Goal: Task Accomplishment & Management: Complete application form

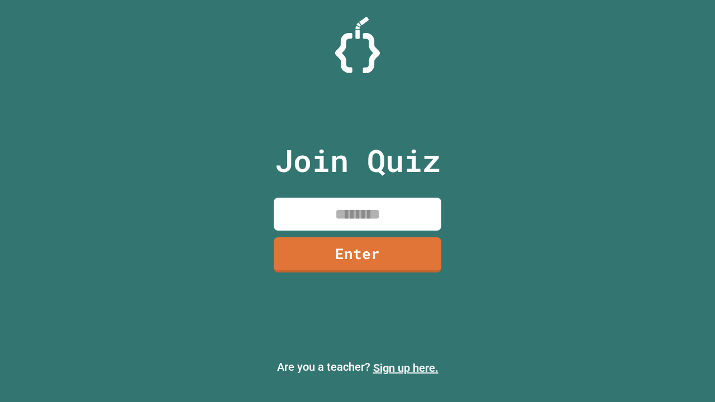
click at [405, 368] on link "Sign up here." at bounding box center [405, 367] width 65 height 13
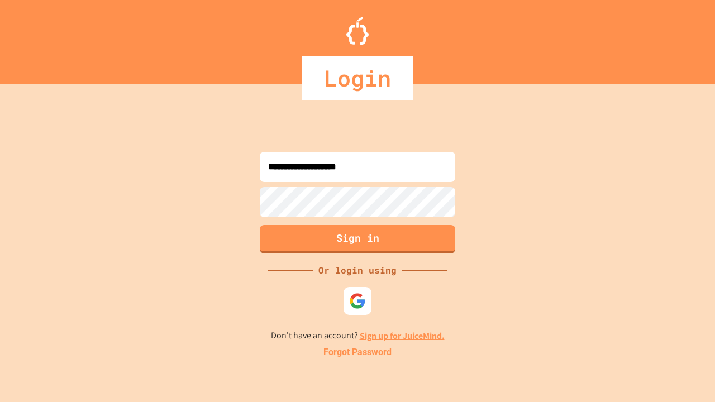
type input "**********"
